Goal: Find specific page/section: Find specific page/section

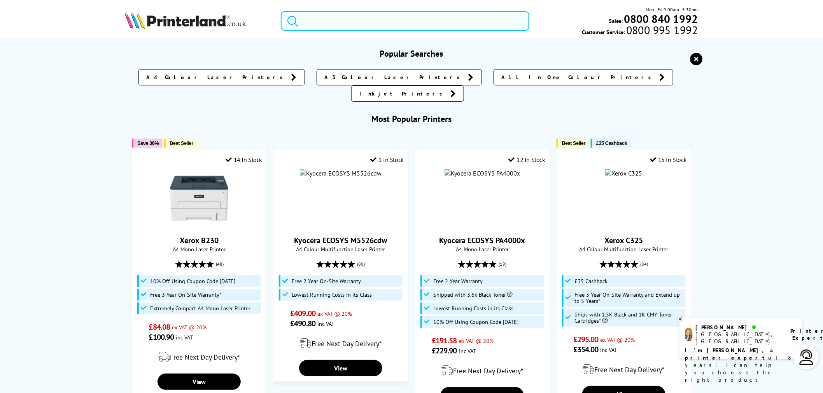
click at [403, 22] on input "search" at bounding box center [405, 20] width 248 height 19
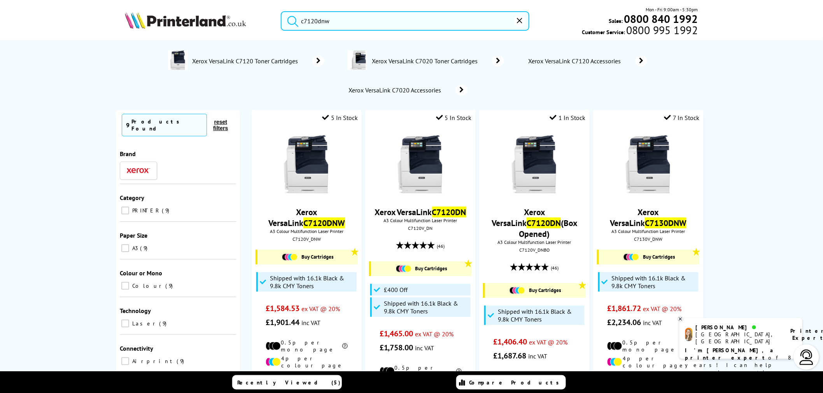
type input "c7120dnw"
